Goal: Transaction & Acquisition: Purchase product/service

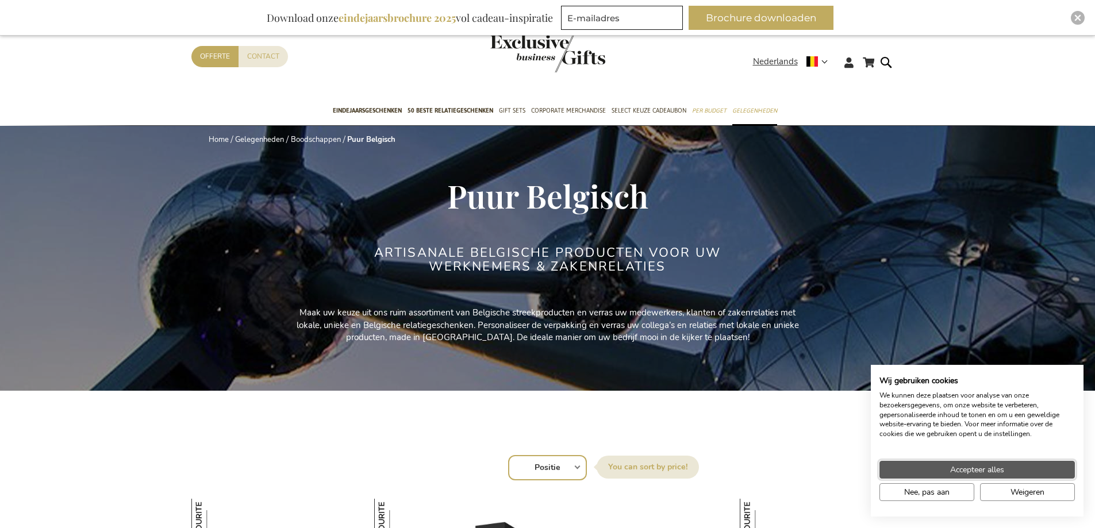
click at [932, 472] on button "Accepteer alles" at bounding box center [976, 470] width 195 height 18
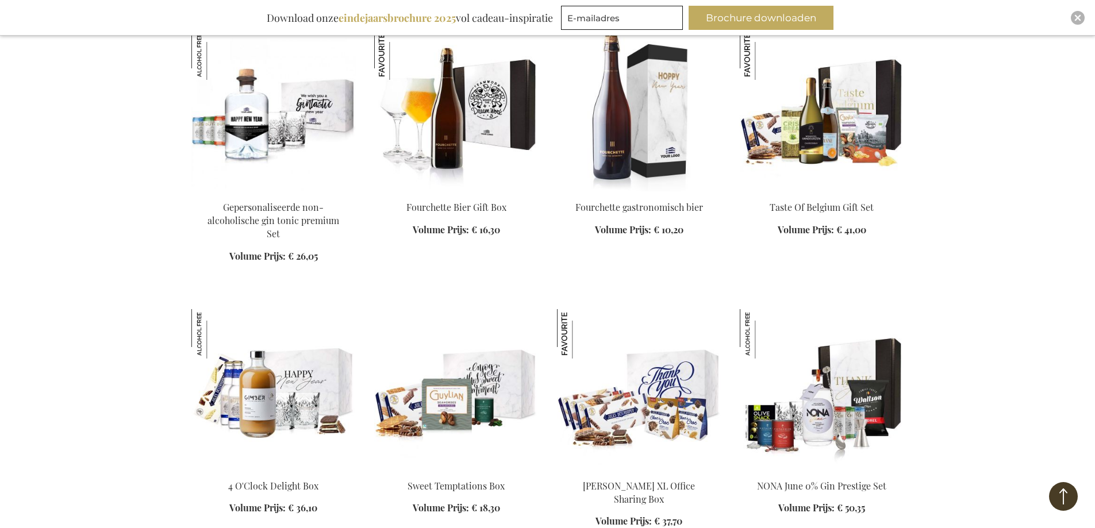
scroll to position [1034, 0]
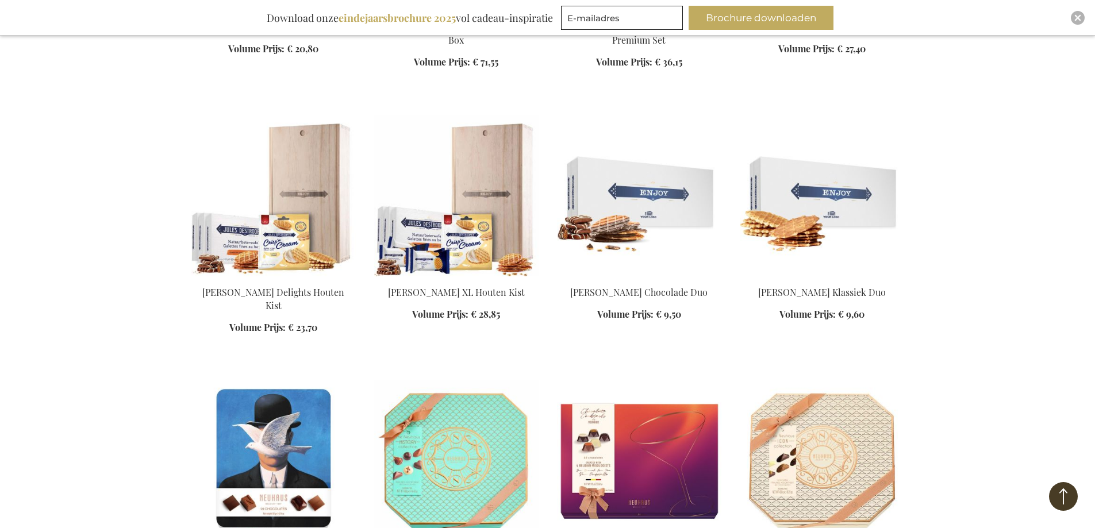
scroll to position [1896, 0]
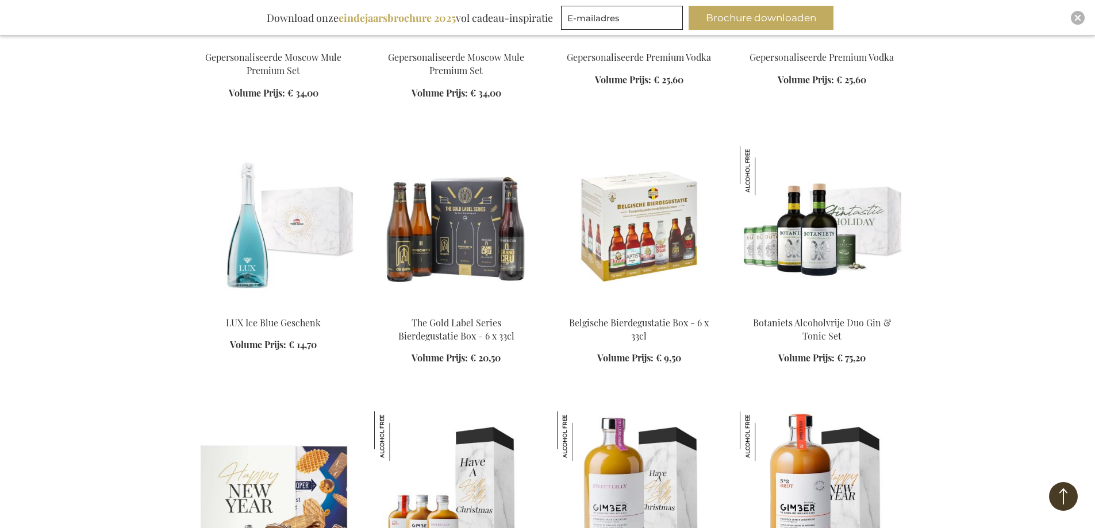
scroll to position [2873, 0]
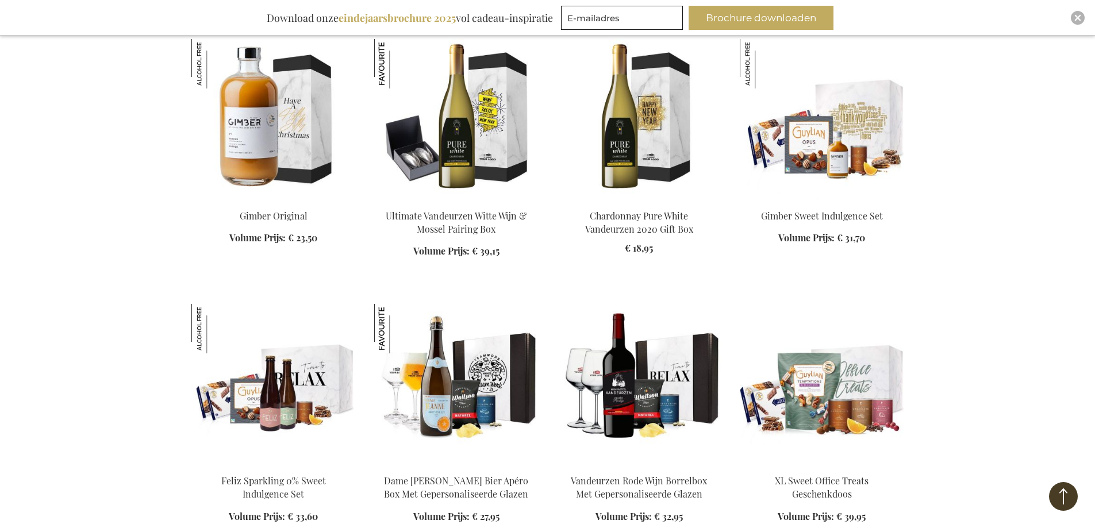
scroll to position [3505, 0]
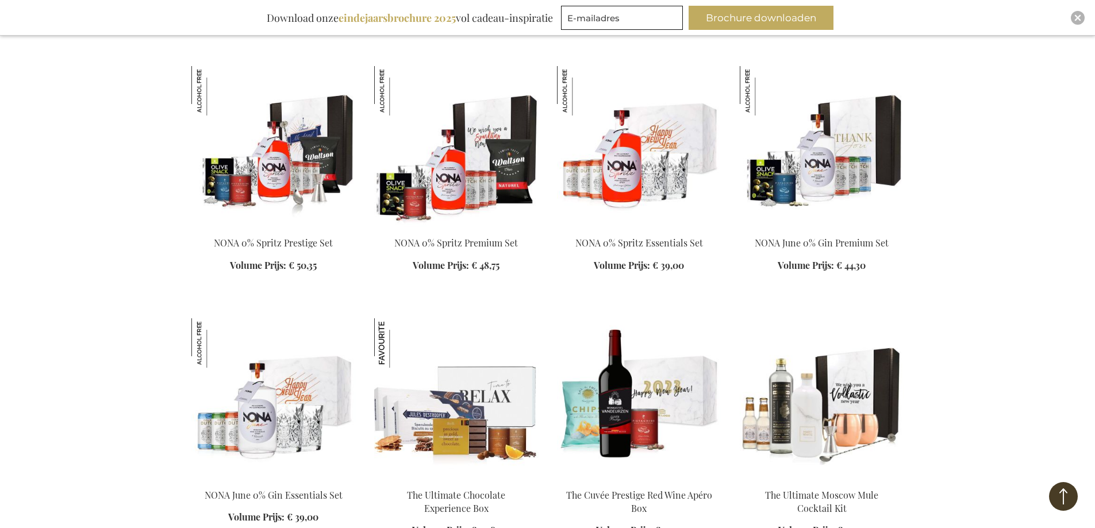
scroll to position [4195, 0]
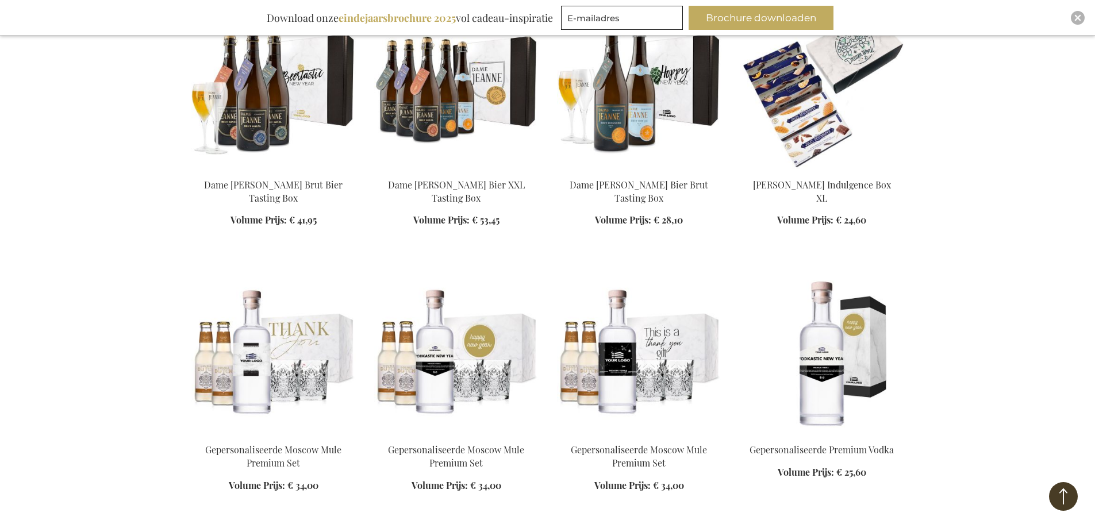
scroll to position [5114, 0]
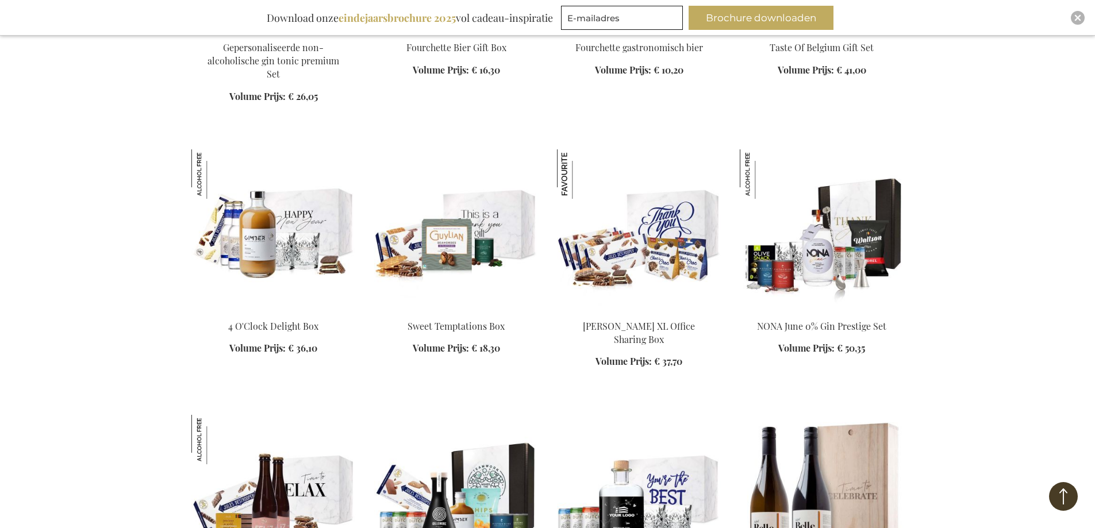
scroll to position [216, 0]
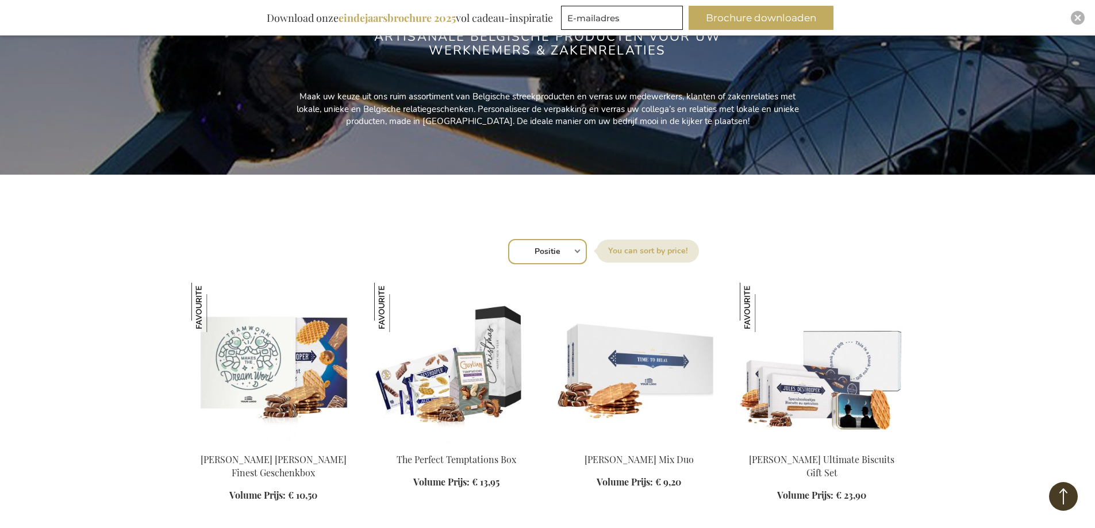
scroll to position [195, 0]
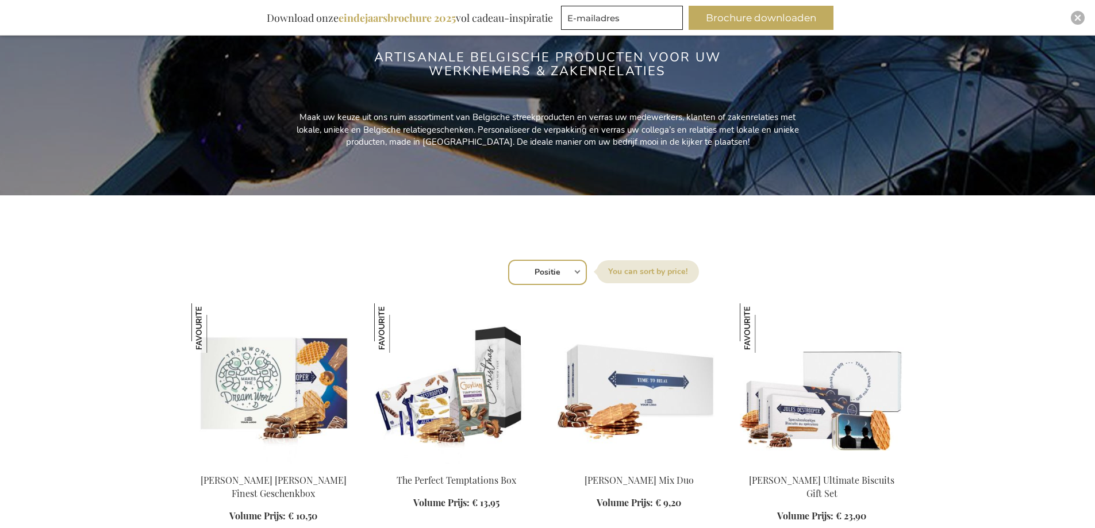
click at [575, 270] on select "Positie Best Sellers Meest bekeken Nieuw Biggest Saving Price: low to high Pric…" at bounding box center [547, 272] width 79 height 25
select select "price_asc"
click at [508, 260] on select "Positie Best Sellers Meest bekeken Nieuw Biggest Saving Price: low to high Pric…" at bounding box center [547, 272] width 79 height 25
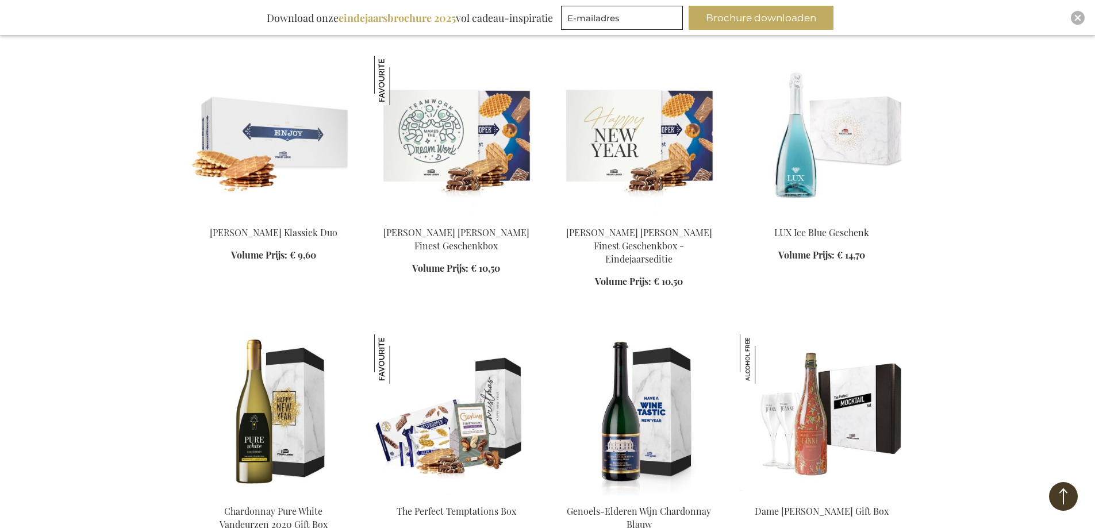
scroll to position [977, 0]
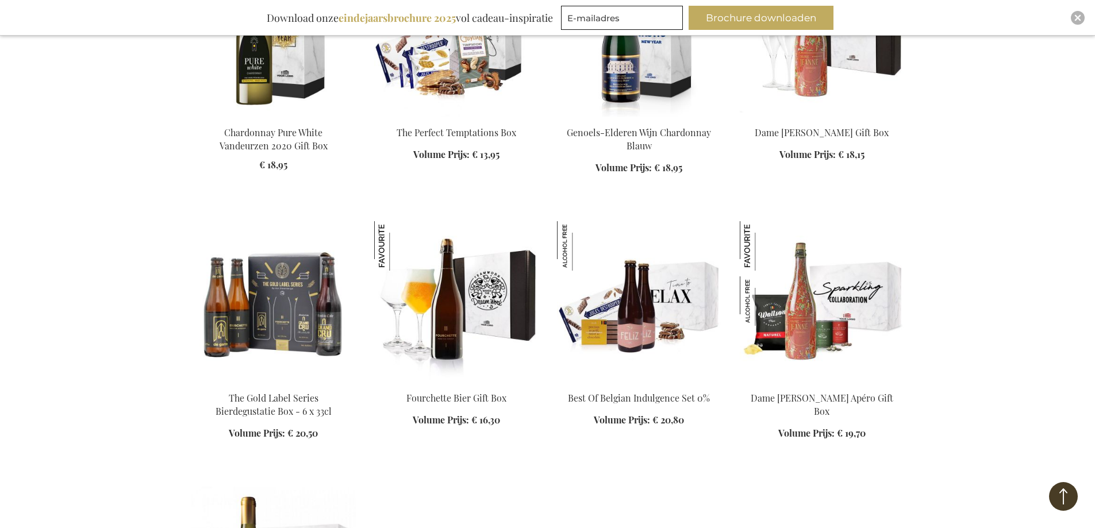
scroll to position [1379, 0]
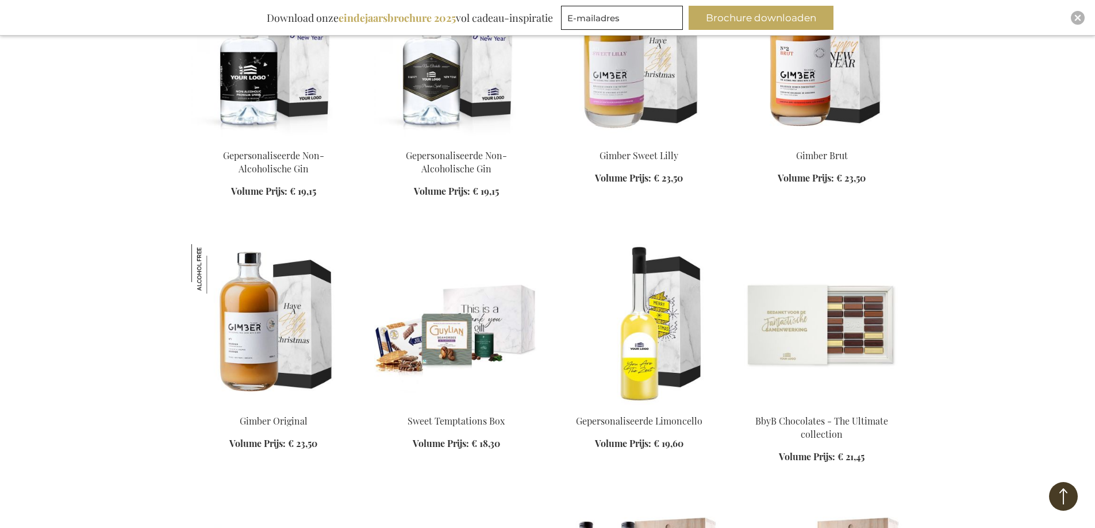
scroll to position [2126, 0]
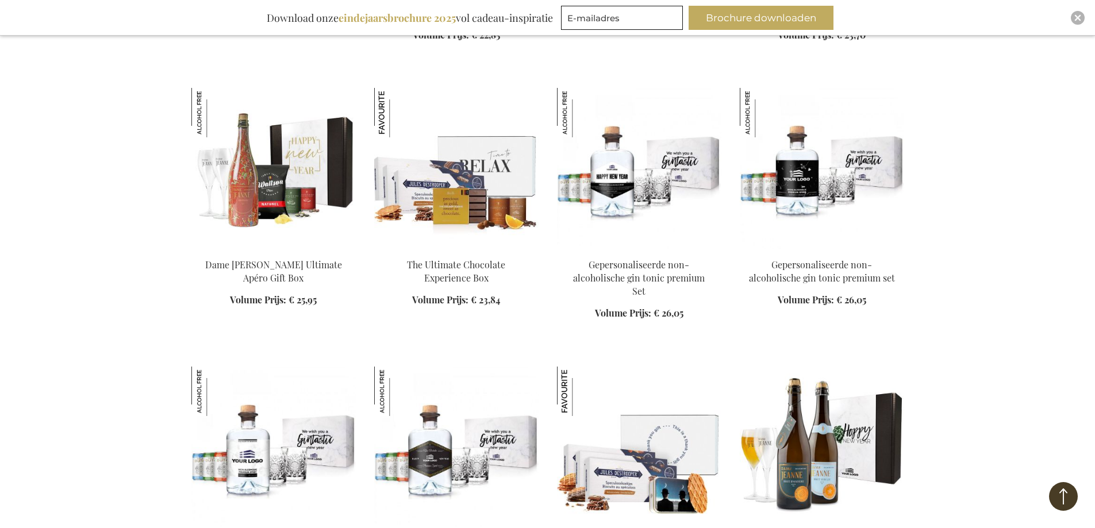
scroll to position [2988, 0]
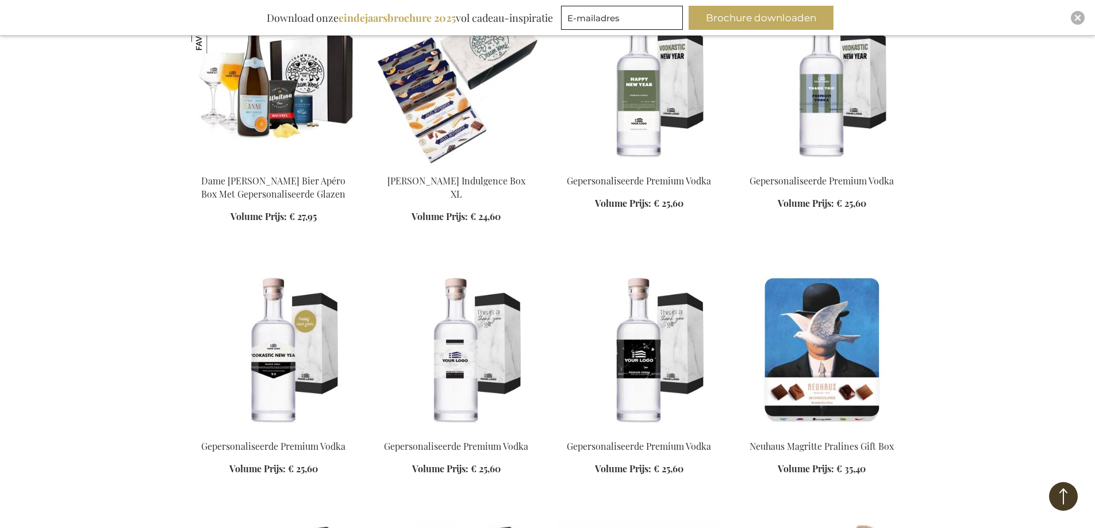
scroll to position [3965, 0]
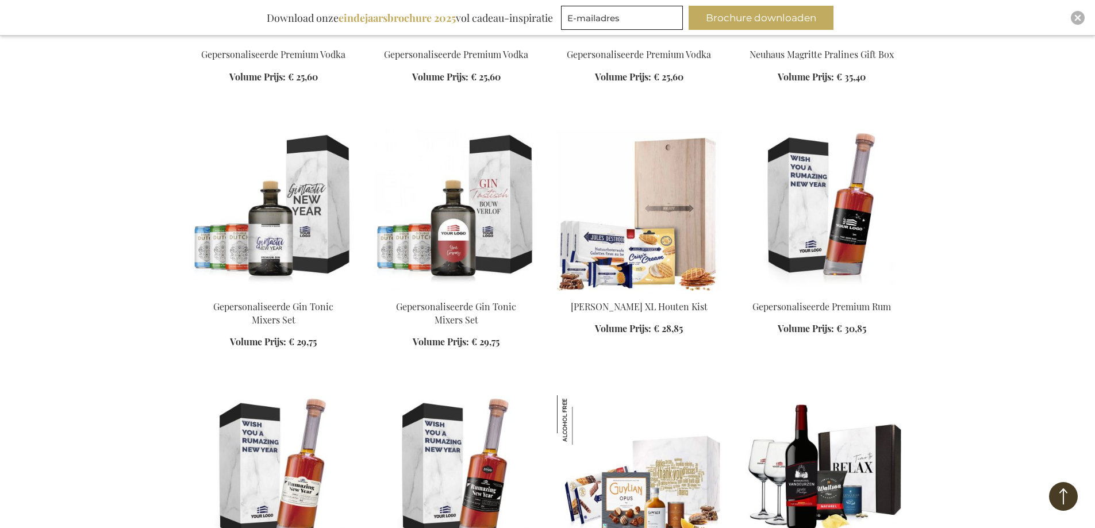
scroll to position [4367, 0]
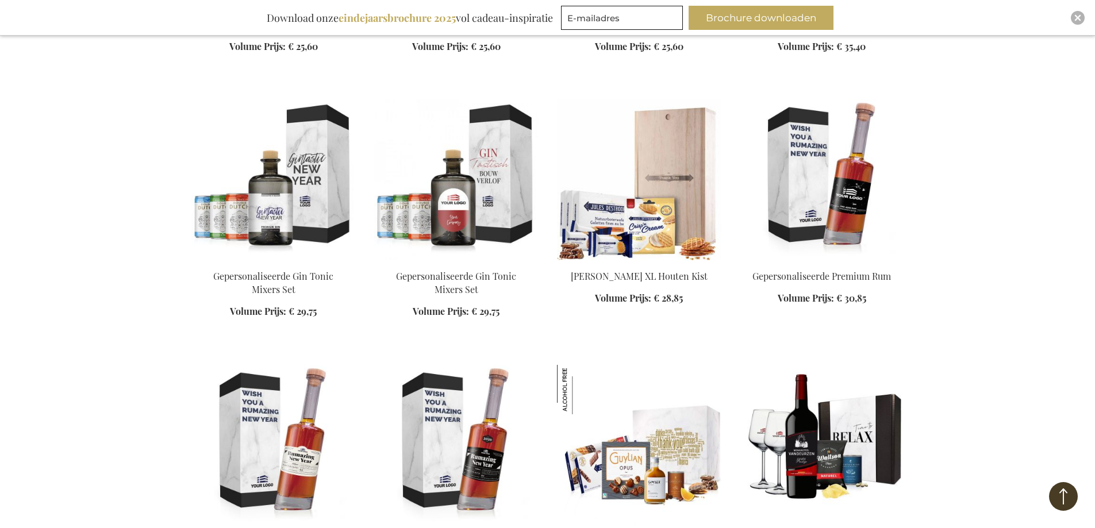
click at [661, 270] on div "In Winkelwagen" at bounding box center [639, 294] width 164 height 48
click at [667, 211] on img at bounding box center [639, 179] width 164 height 161
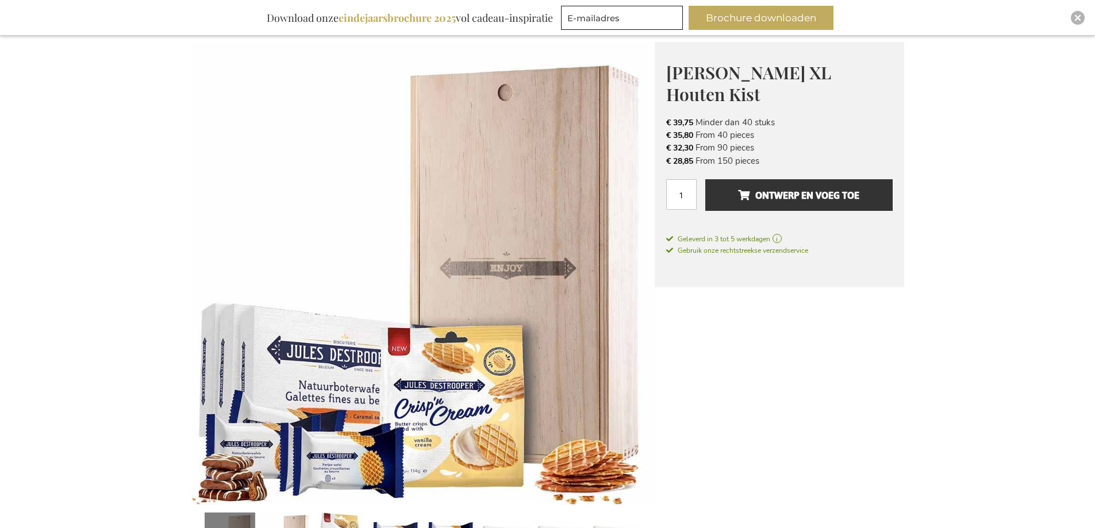
scroll to position [172, 0]
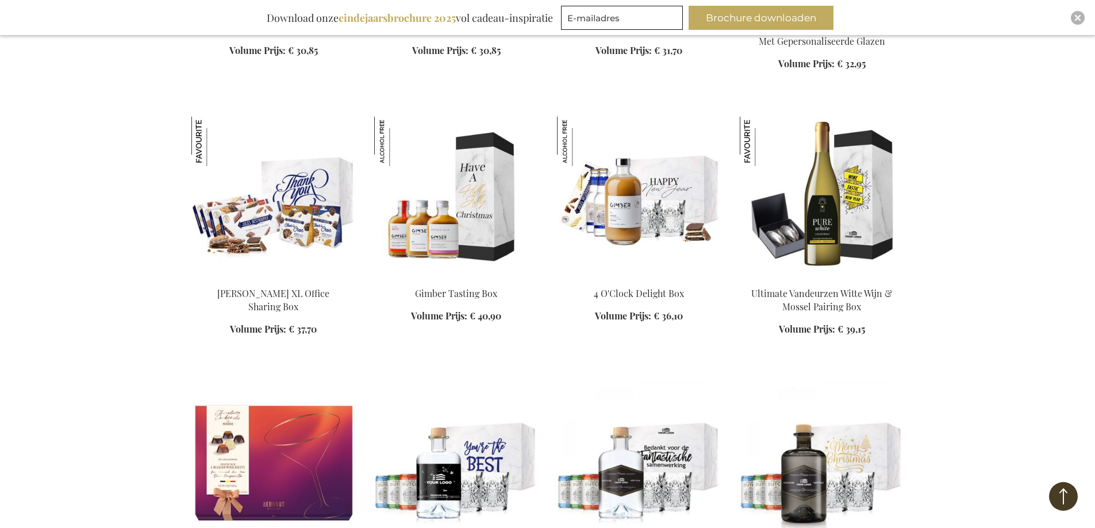
scroll to position [1016, 0]
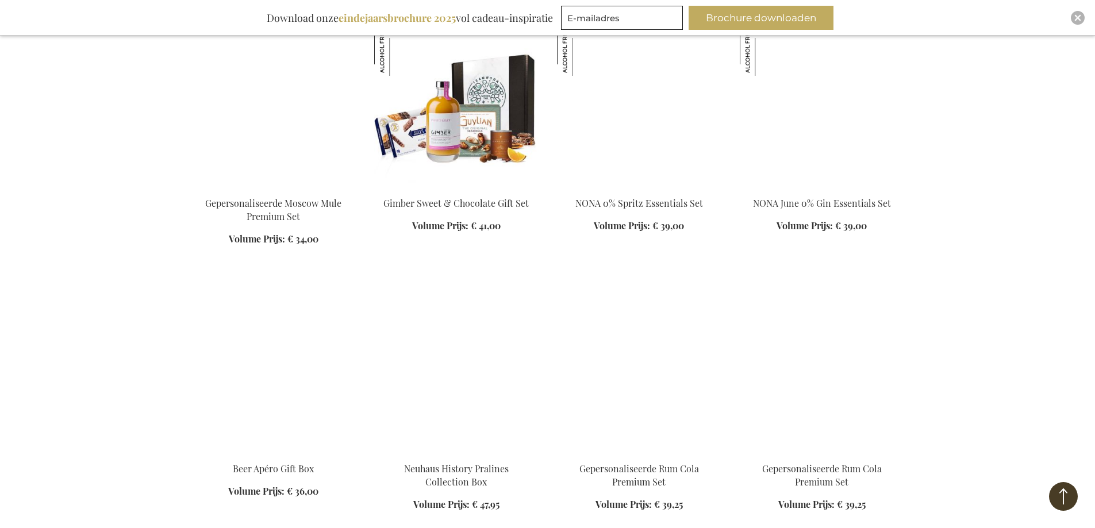
scroll to position [2568, 0]
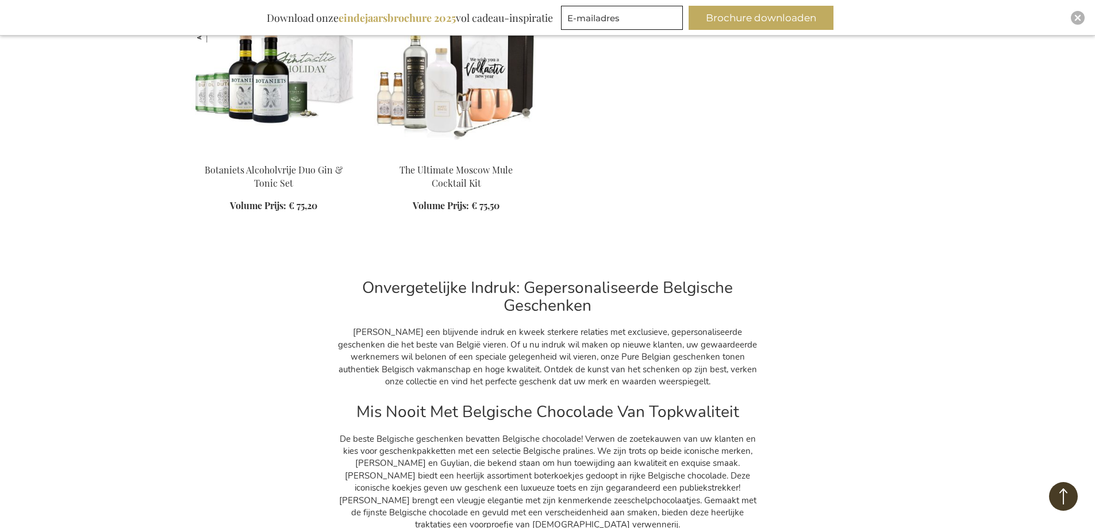
scroll to position [3544, 0]
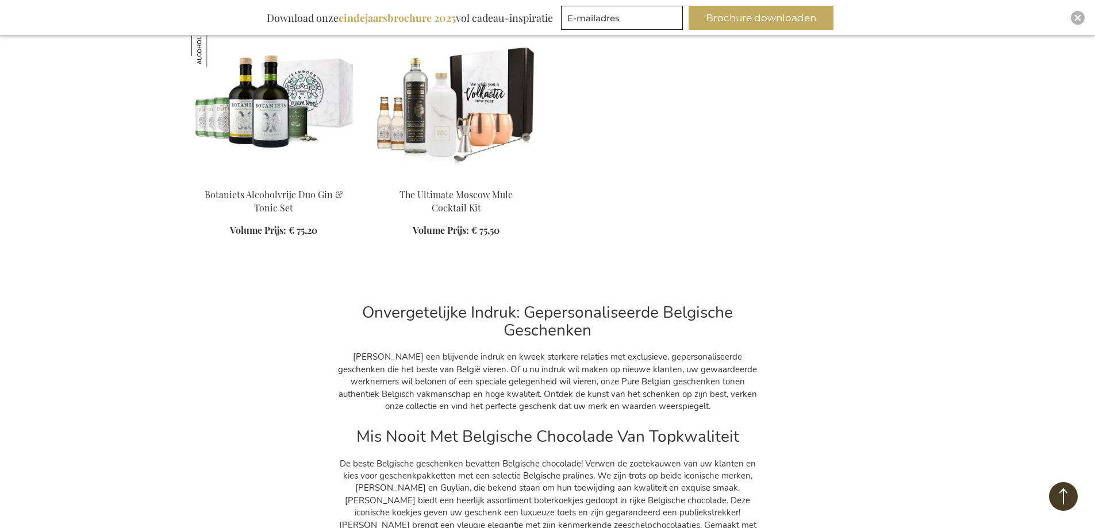
scroll to position [3774, 0]
